Goal: Task Accomplishment & Management: Use online tool/utility

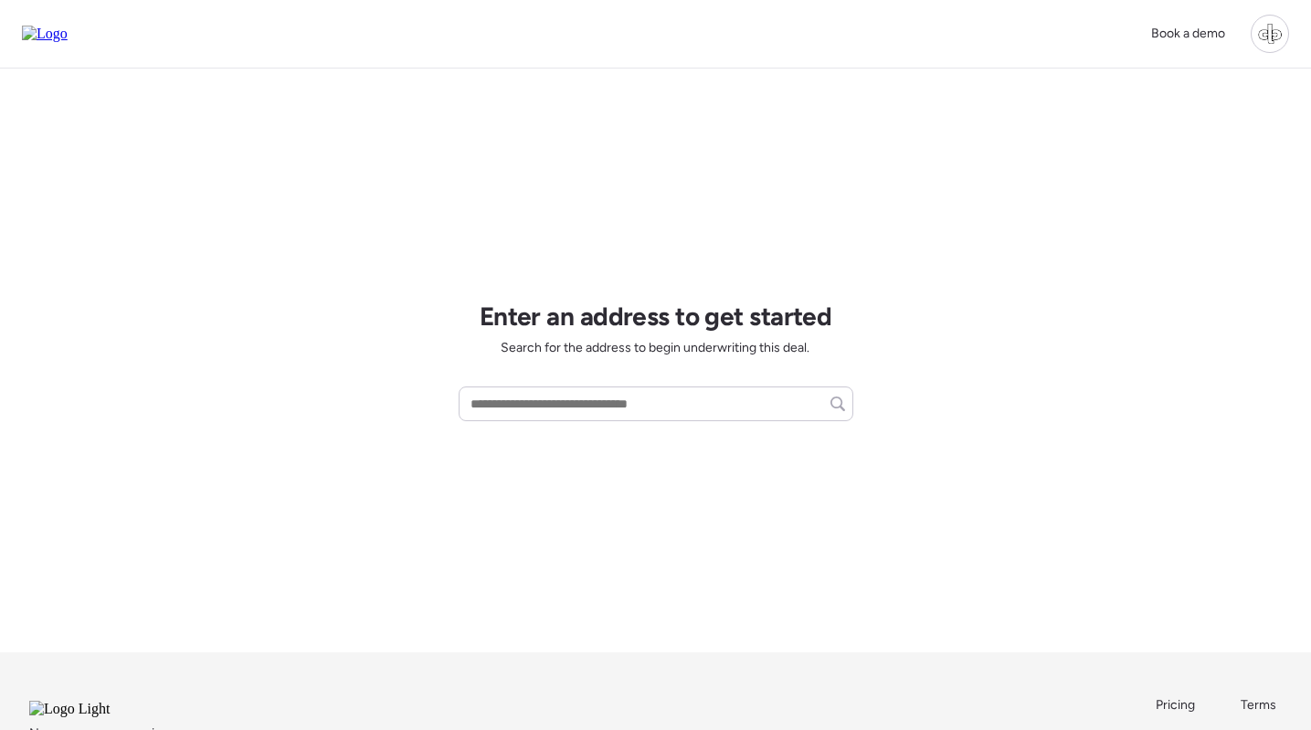
click at [1277, 36] on div at bounding box center [1270, 34] width 38 height 38
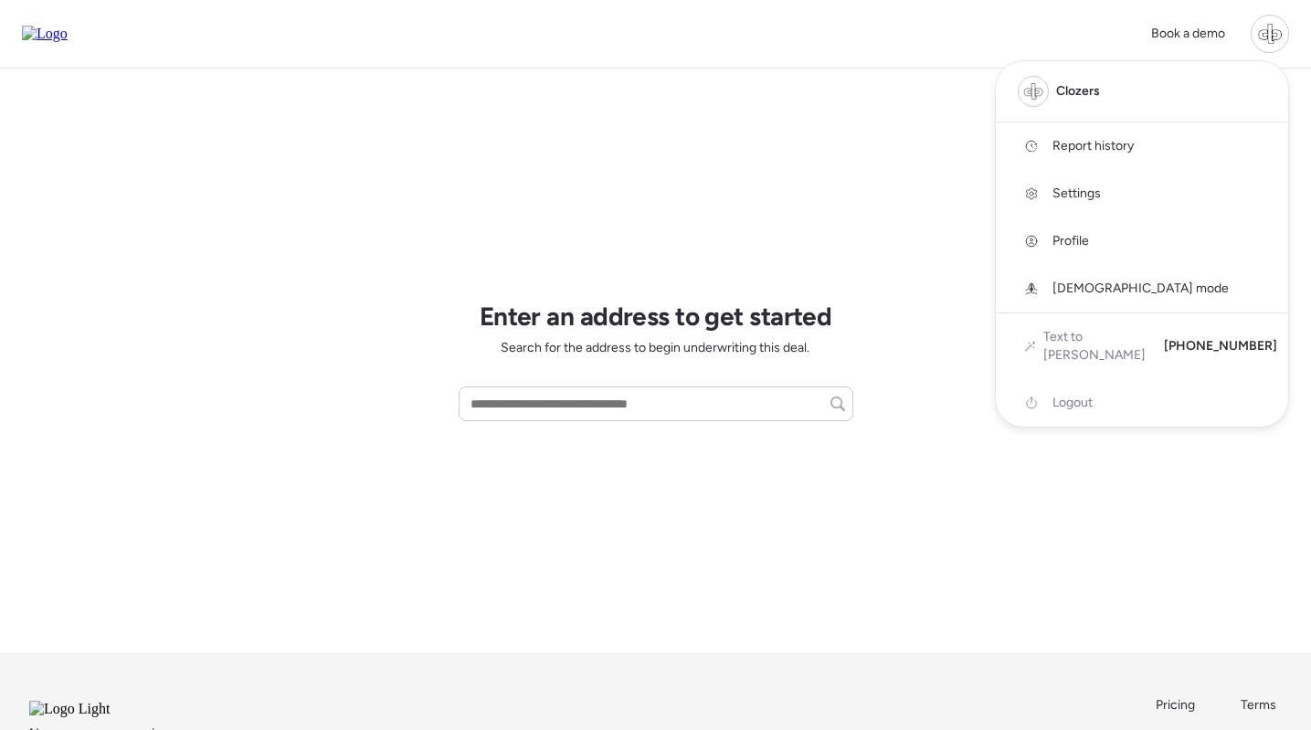
click at [1110, 147] on span "Report history" at bounding box center [1093, 146] width 81 height 18
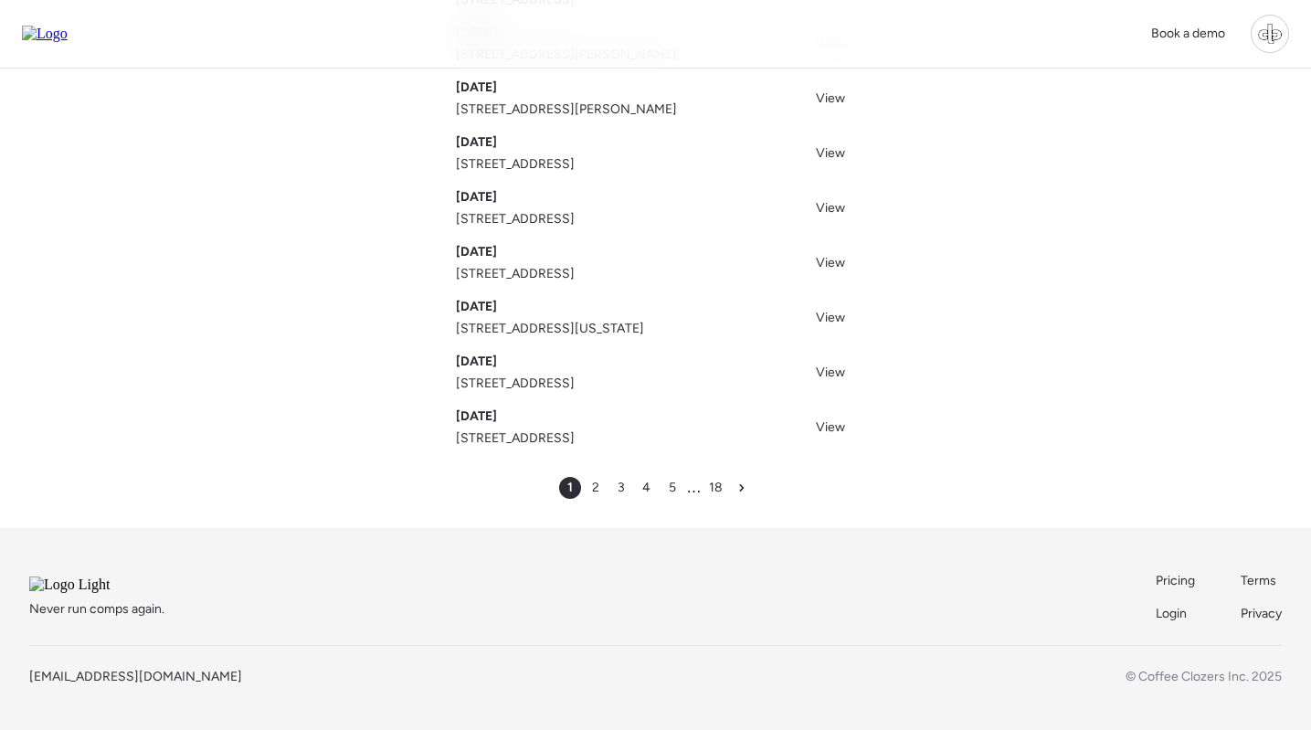
scroll to position [290, 0]
click at [596, 479] on span "2" at bounding box center [595, 488] width 7 height 18
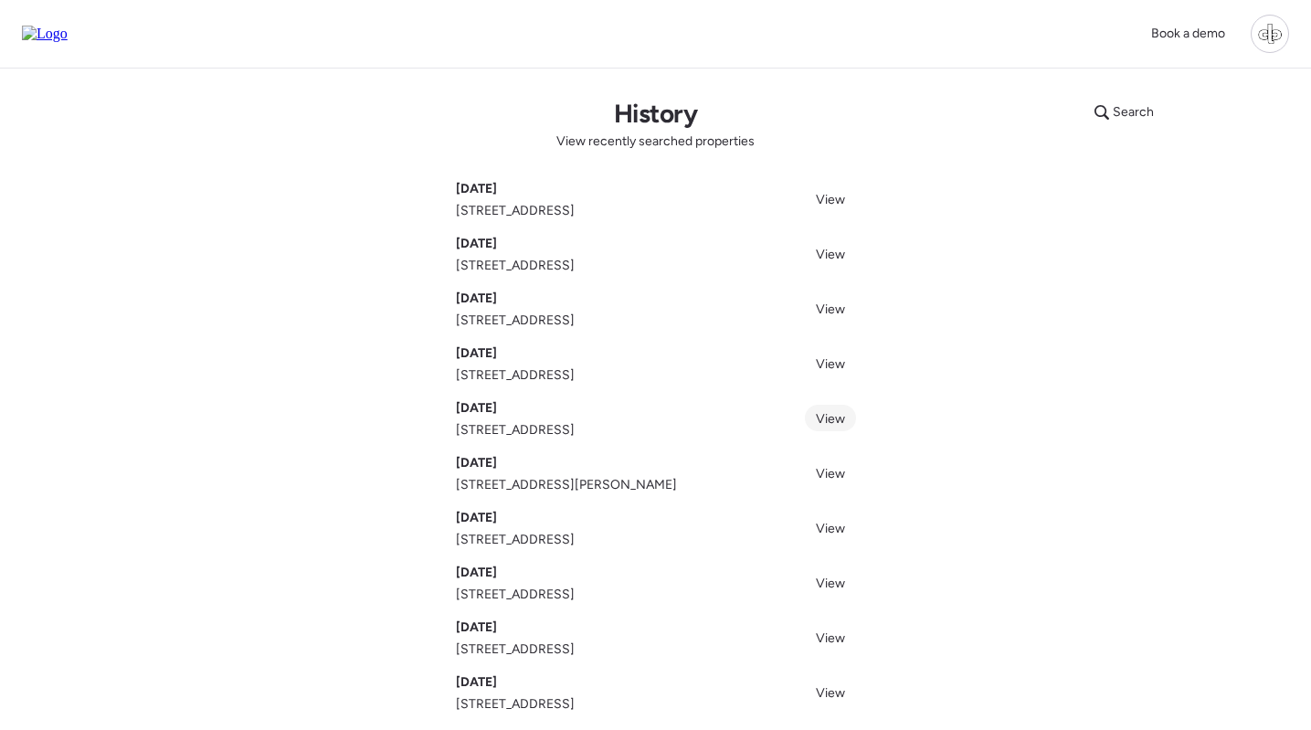
click at [832, 417] on span "View" at bounding box center [830, 419] width 29 height 16
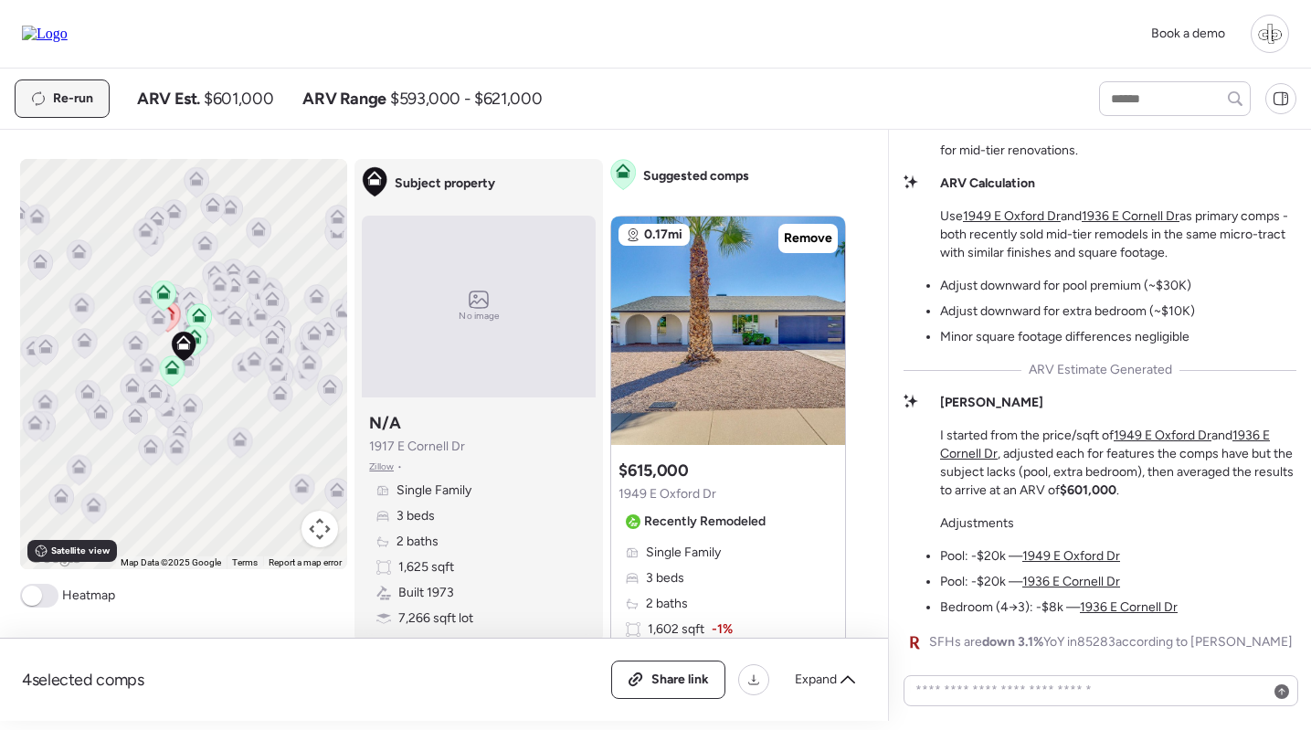
click at [76, 98] on span "Re-run" at bounding box center [73, 99] width 40 height 18
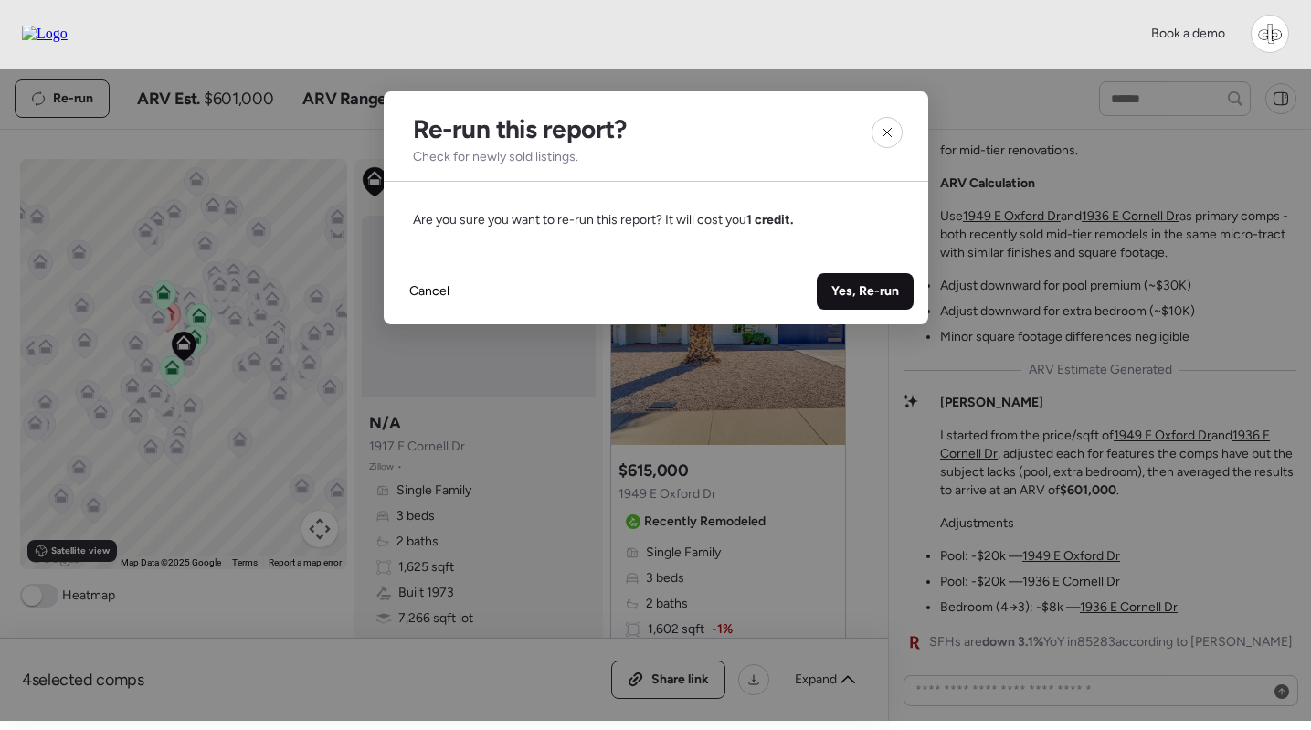
click at [873, 293] on span "Yes, Re-run" at bounding box center [866, 291] width 68 height 18
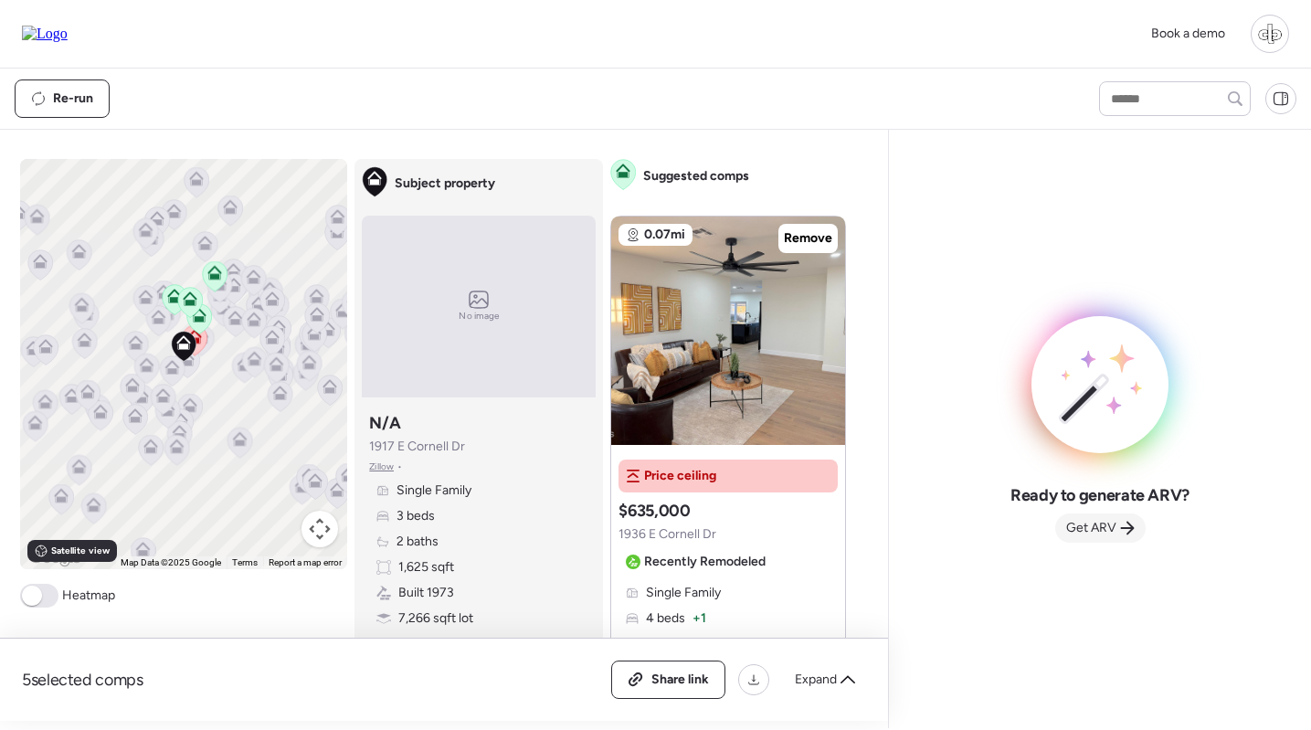
click at [1085, 536] on span "Get ARV" at bounding box center [1091, 528] width 50 height 18
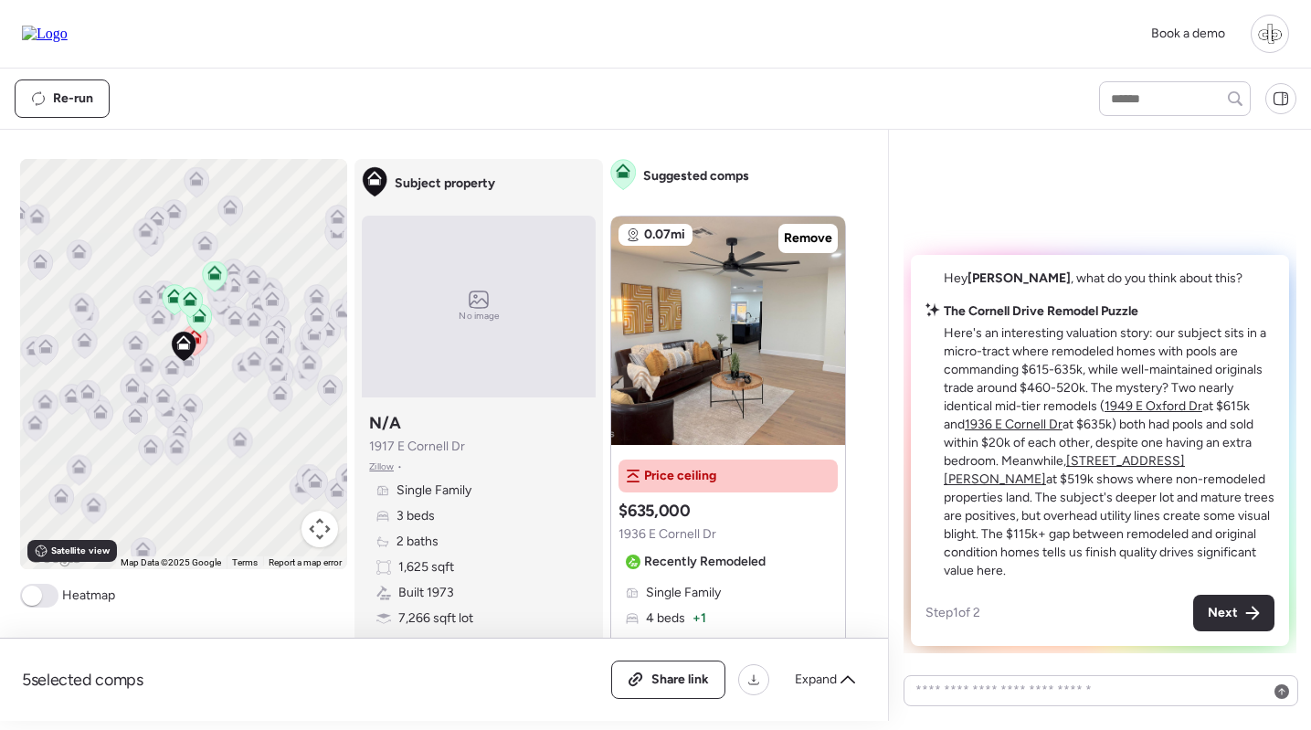
click at [1138, 482] on u "5312 S Hazelton Ln" at bounding box center [1064, 470] width 241 height 34
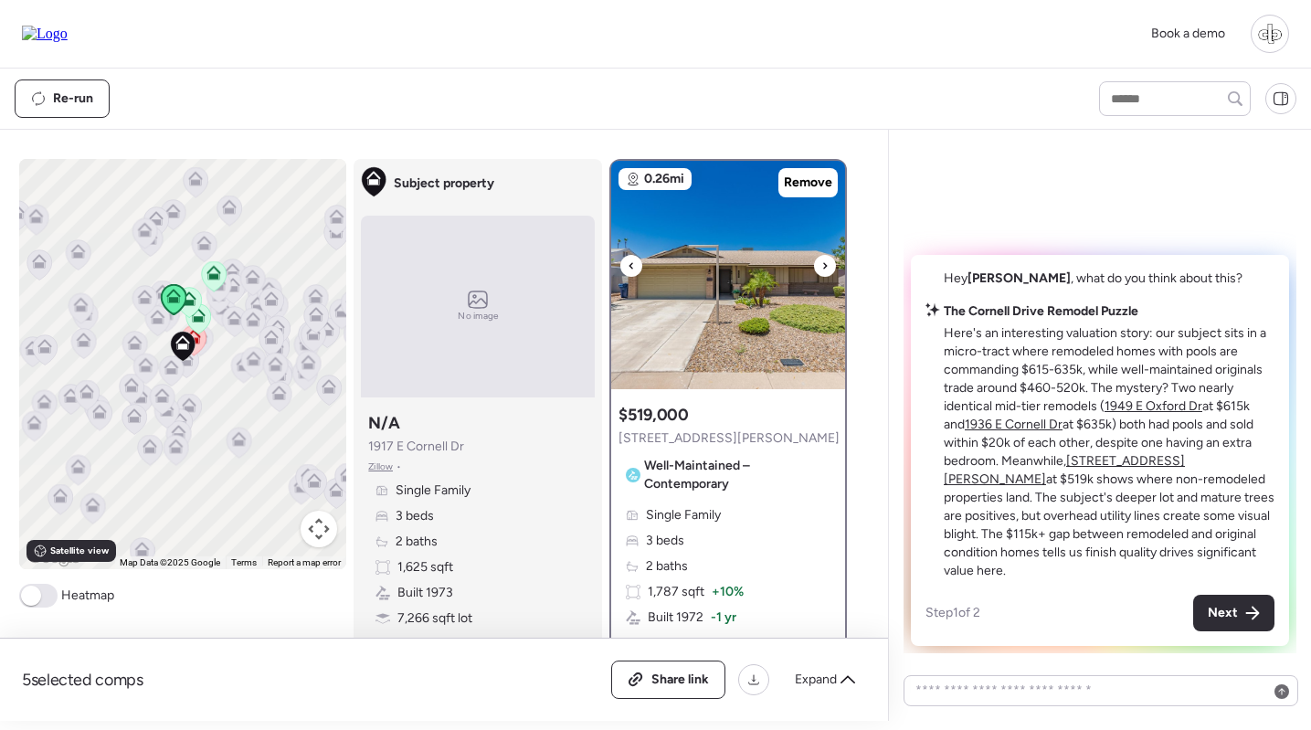
click at [735, 275] on img at bounding box center [728, 275] width 234 height 228
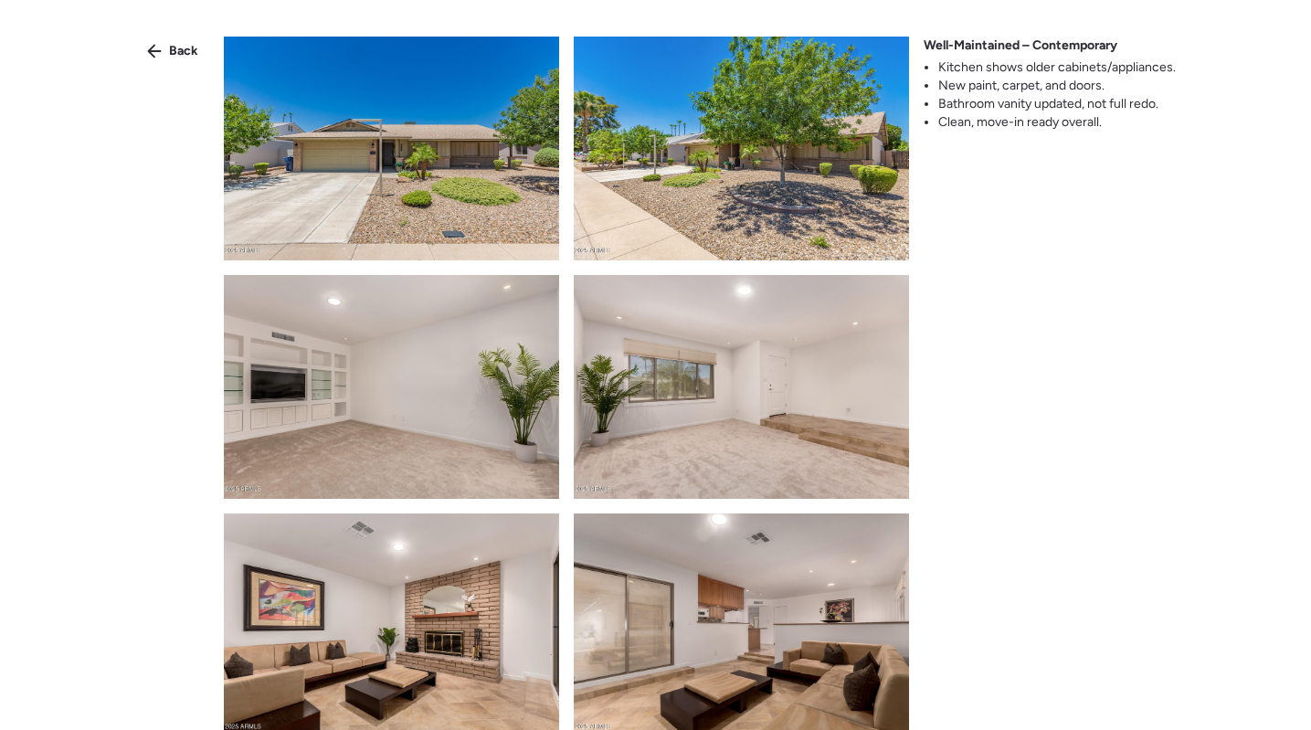
scroll to position [670, 0]
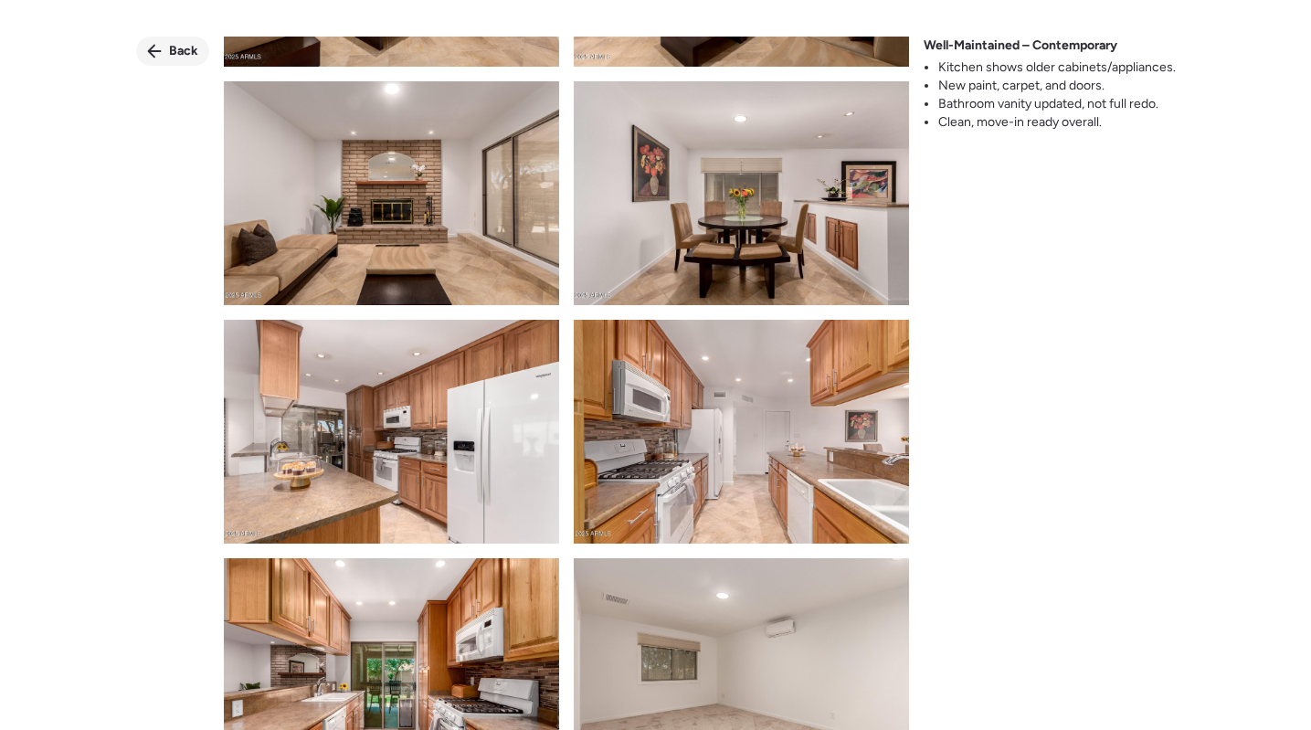
click at [167, 41] on div "Back" at bounding box center [172, 51] width 73 height 29
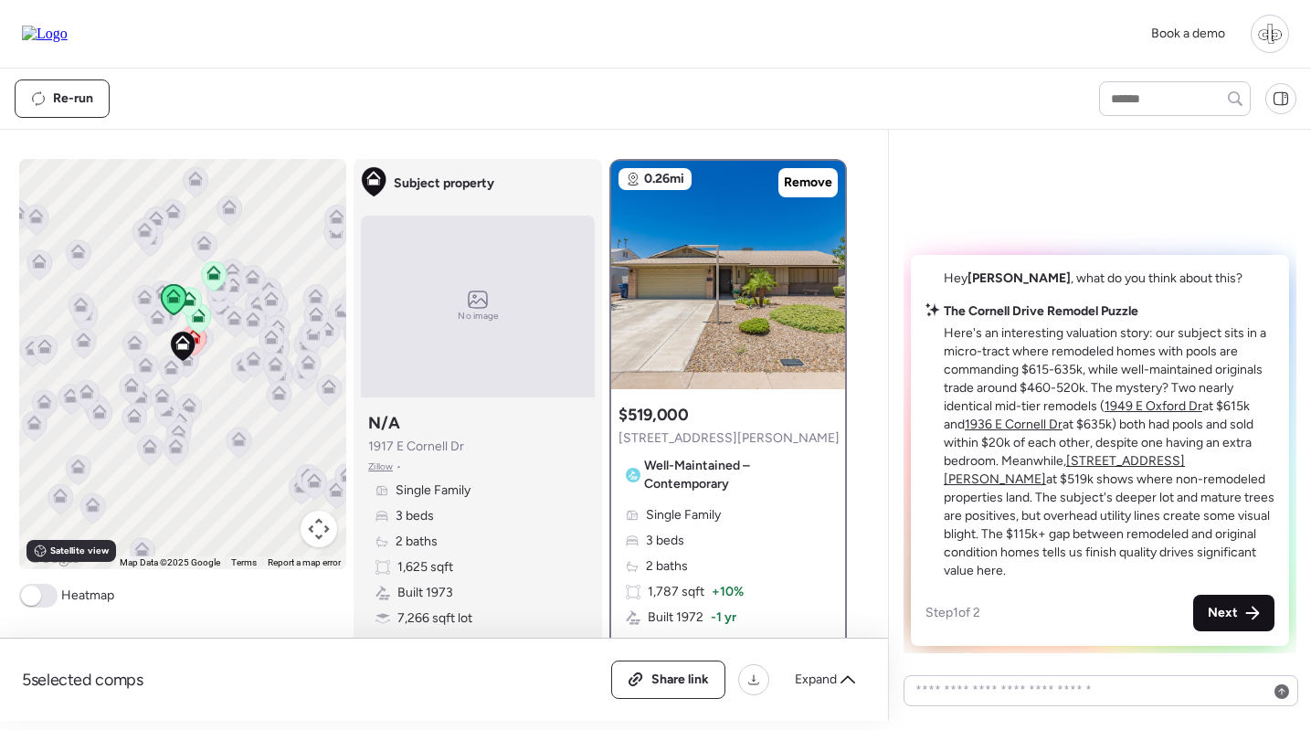
click at [1249, 615] on icon at bounding box center [1253, 614] width 14 height 14
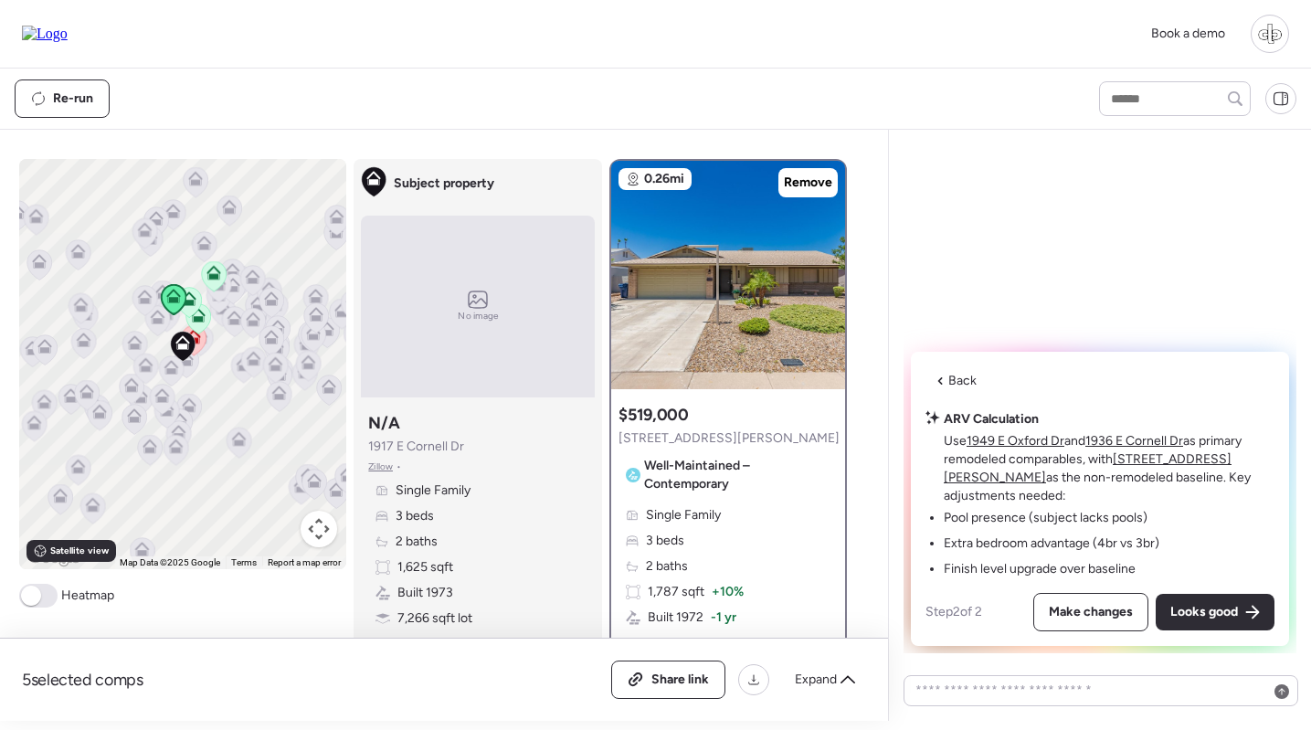
click at [1178, 480] on u "5312 S Hazelton Ln" at bounding box center [1088, 468] width 288 height 34
drag, startPoint x: 985, startPoint y: 514, endPoint x: 1051, endPoint y: 514, distance: 65.8
click at [1051, 514] on li "Pool presence (subject lacks pools)" at bounding box center [1046, 518] width 204 height 18
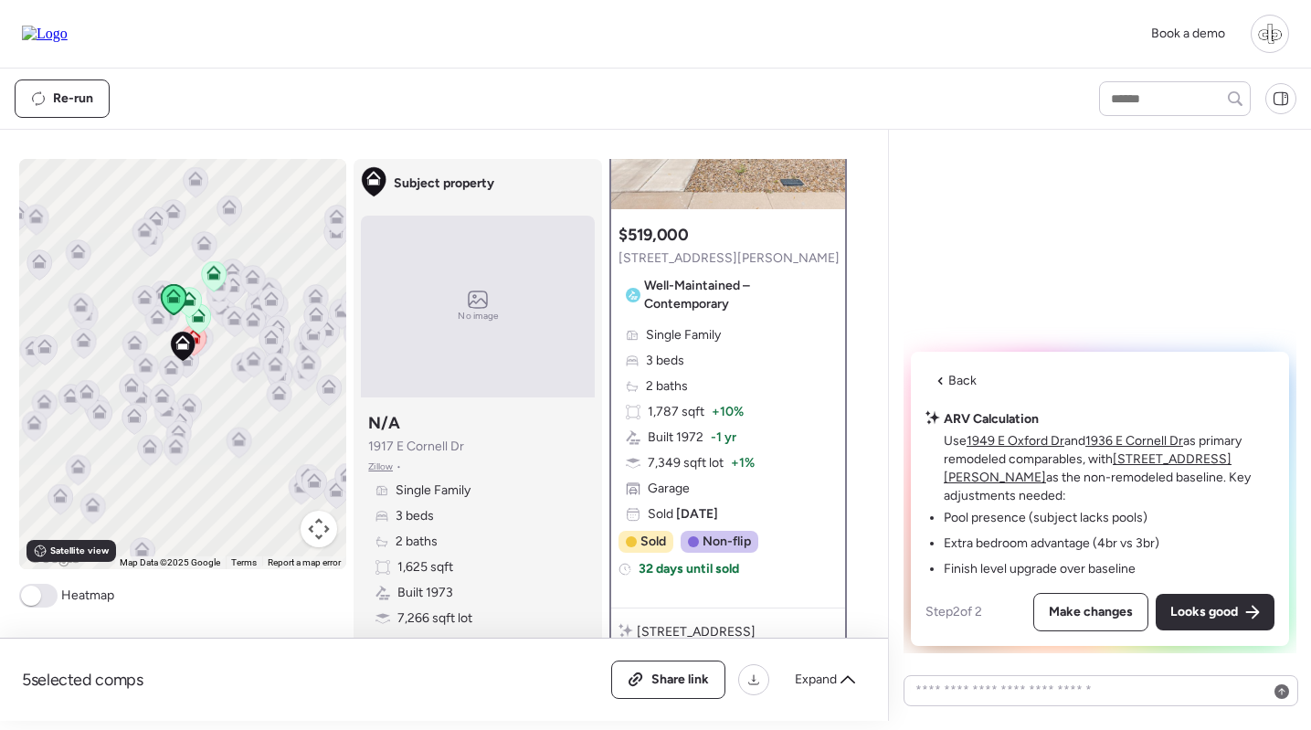
scroll to position [181, 0]
click at [1246, 625] on div "Looks good" at bounding box center [1215, 612] width 119 height 37
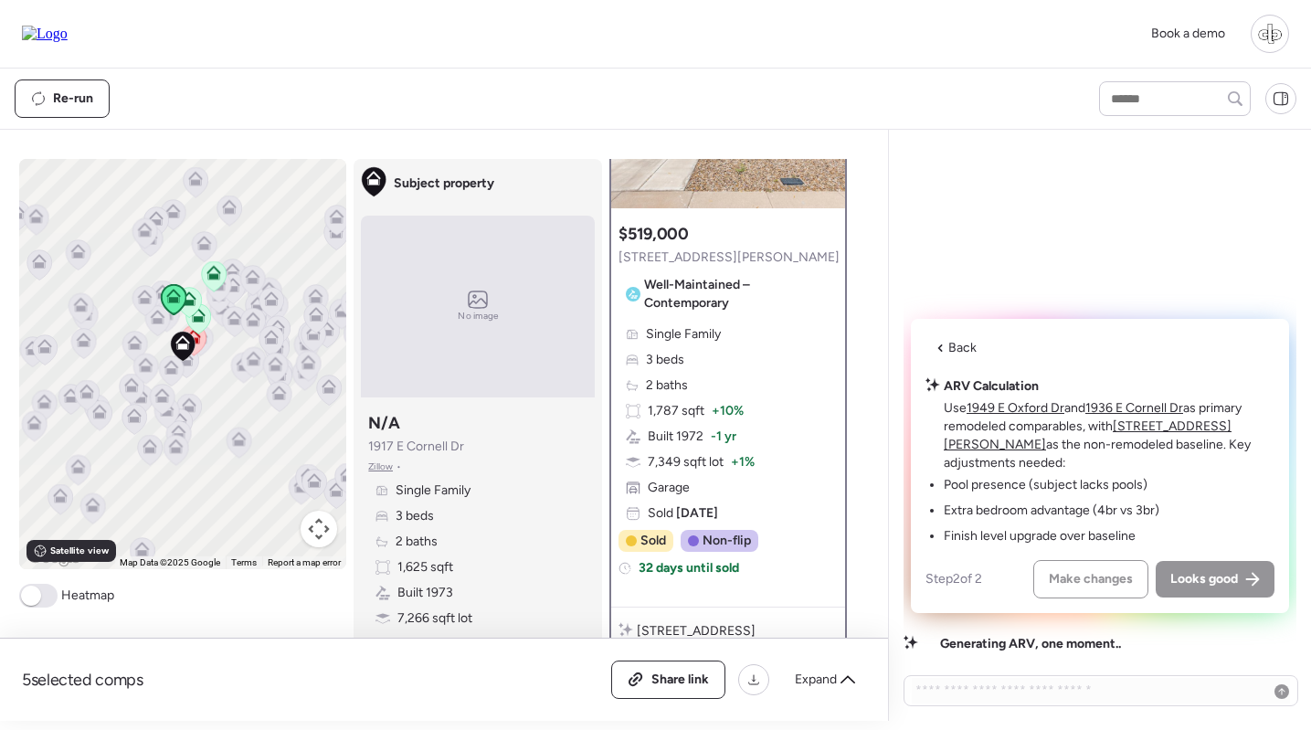
click at [972, 352] on div "Back ARV Calculation Use 1949 E Oxford Dr and 1936 E Cornell Dr as primary remo…" at bounding box center [1100, 466] width 378 height 294
click at [970, 352] on div "Back ARV Calculation Use 1949 E Oxford Dr and 1936 E Cornell Dr as primary remo…" at bounding box center [1100, 466] width 378 height 294
click at [965, 357] on span "Back" at bounding box center [963, 348] width 28 height 18
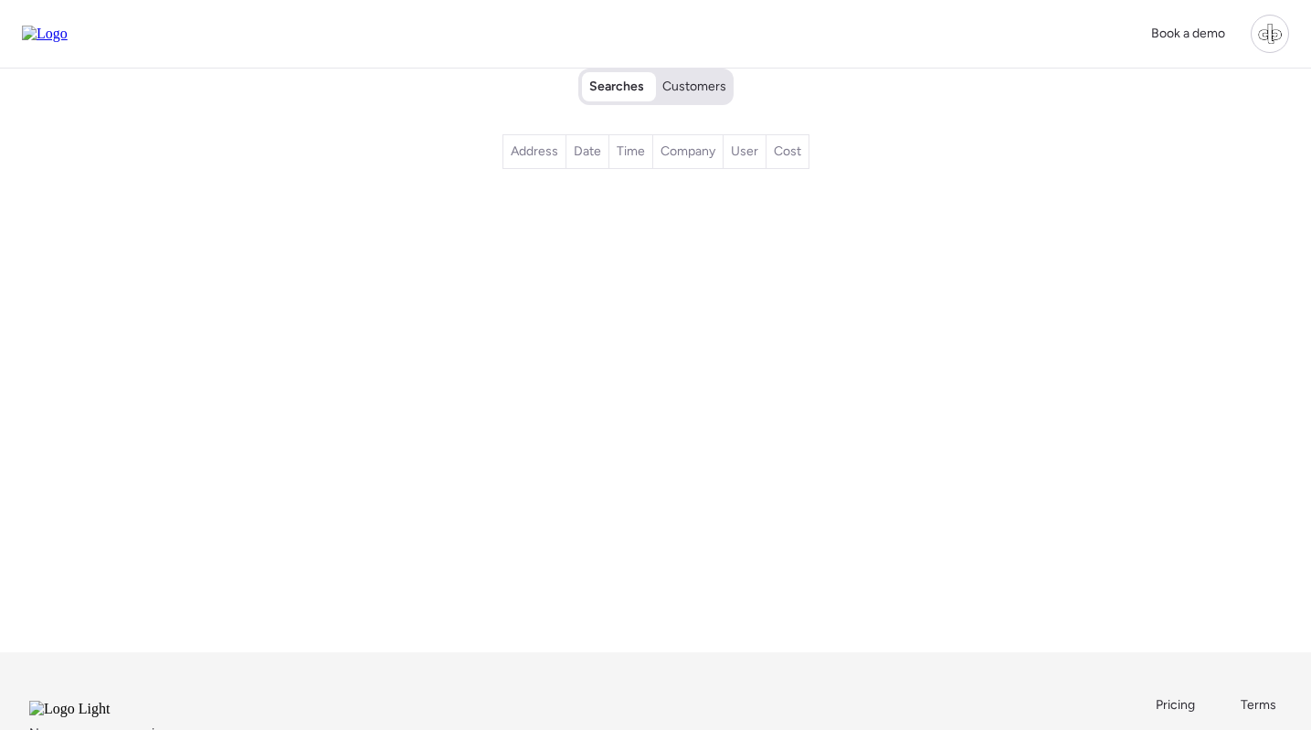
click at [698, 105] on div "Searches Customers" at bounding box center [655, 87] width 155 height 37
click at [698, 96] on span "Customers" at bounding box center [694, 87] width 64 height 18
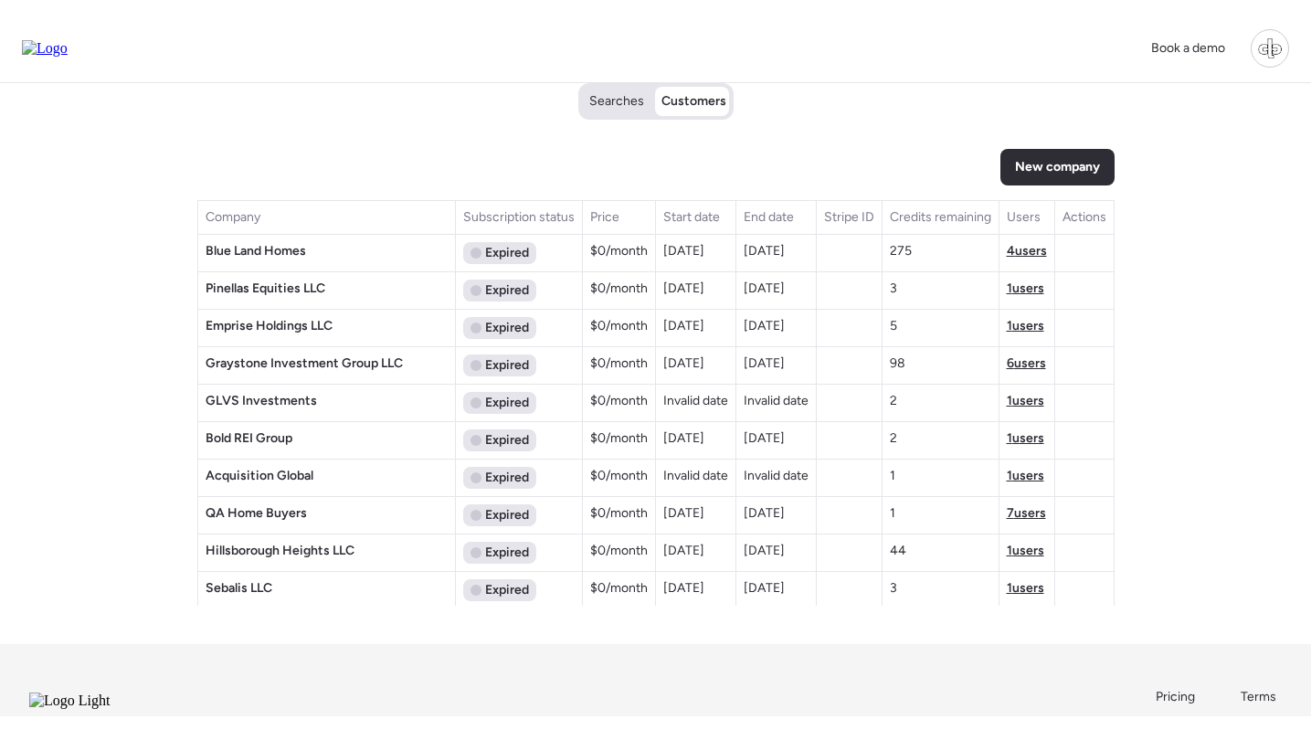
scroll to position [1710, 0]
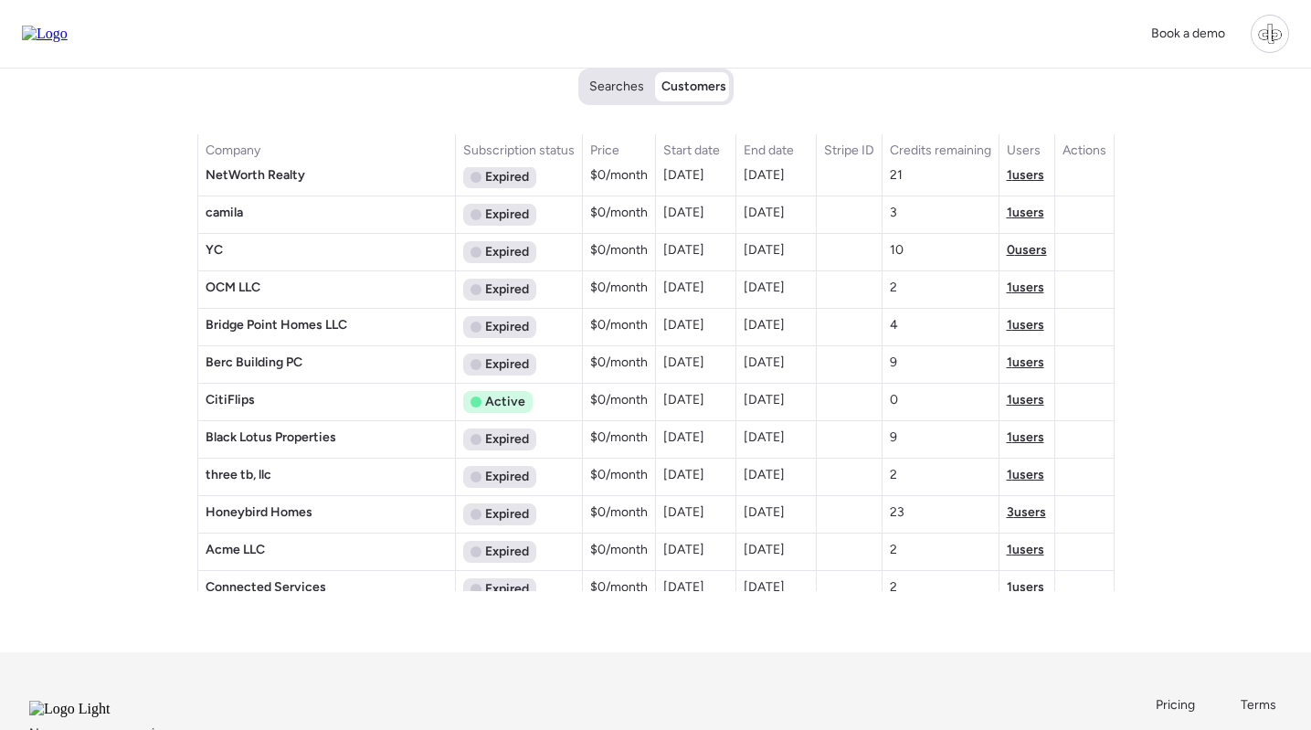
click at [1039, 367] on td "1 users" at bounding box center [1027, 364] width 56 height 37
click at [1028, 363] on span "1 users" at bounding box center [1025, 363] width 37 height 16
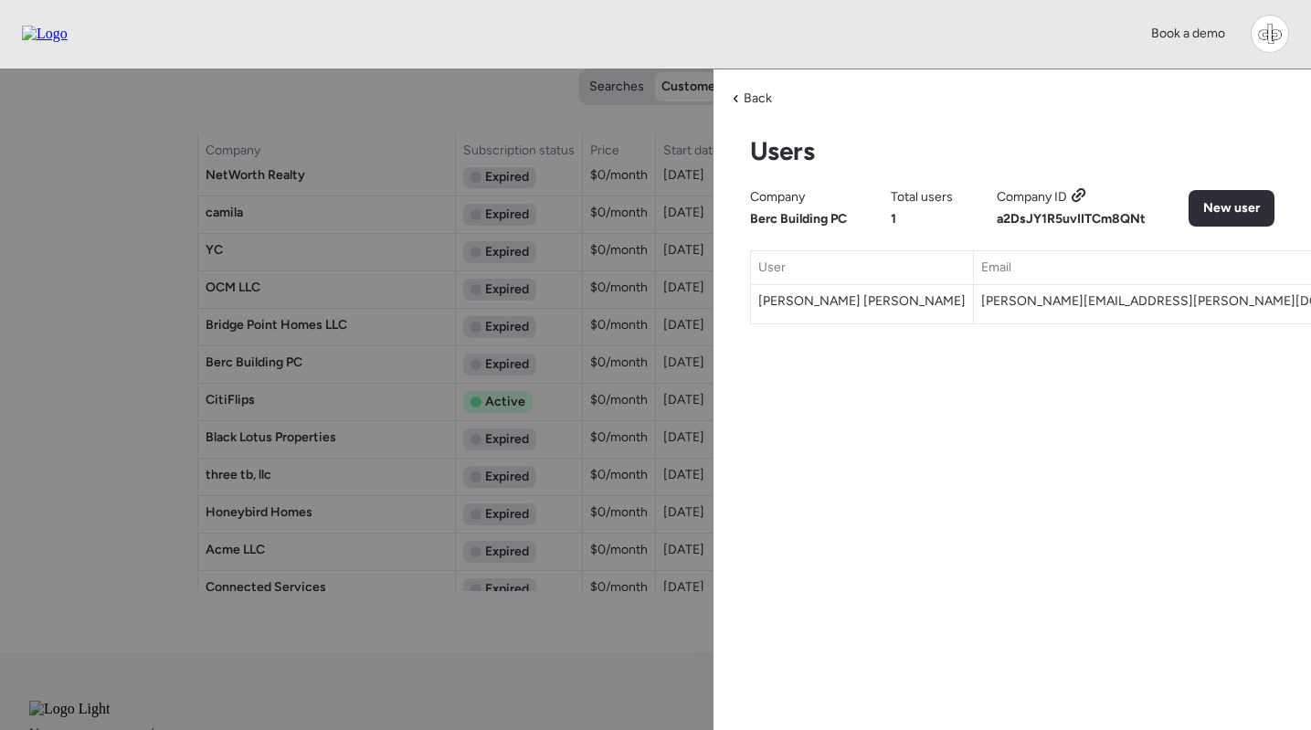
click at [1086, 190] on icon at bounding box center [1079, 195] width 16 height 15
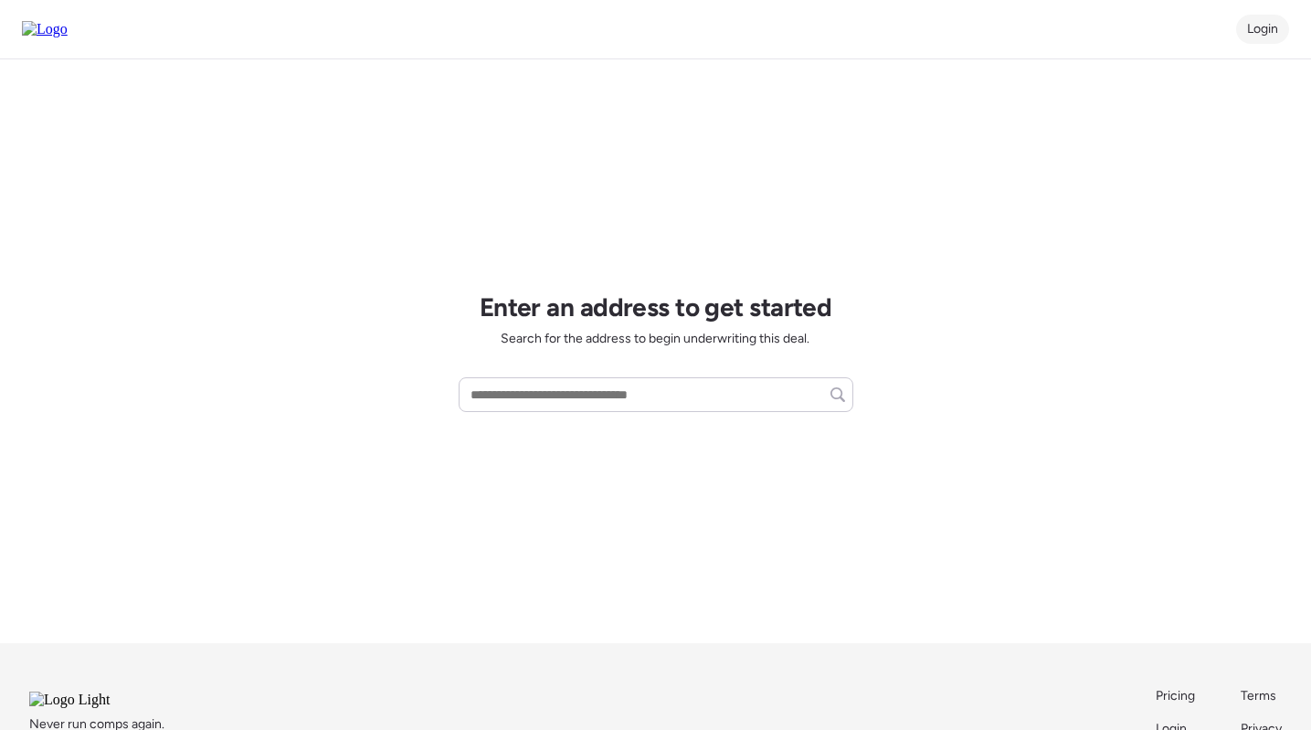
click at [1265, 29] on span "Login" at bounding box center [1262, 29] width 31 height 16
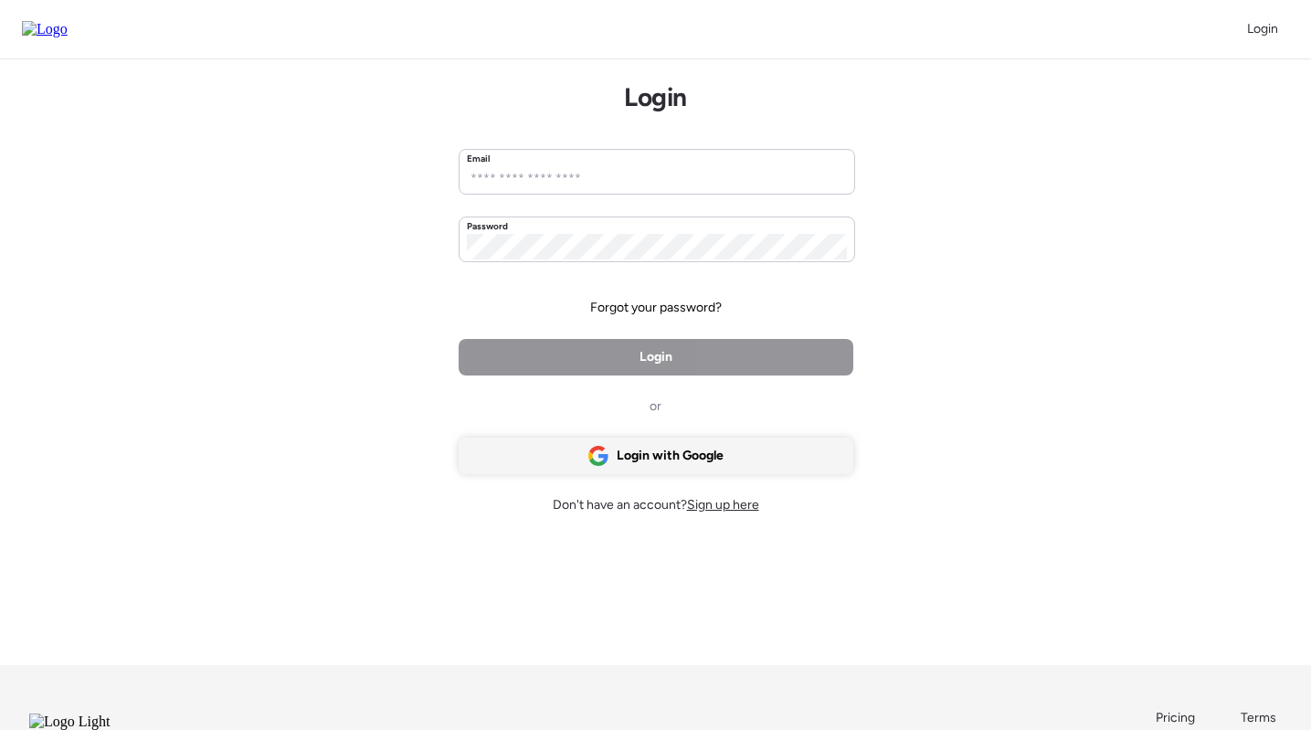
click at [734, 460] on div "Login with Google" at bounding box center [656, 456] width 395 height 37
